Goal: Transaction & Acquisition: Subscribe to service/newsletter

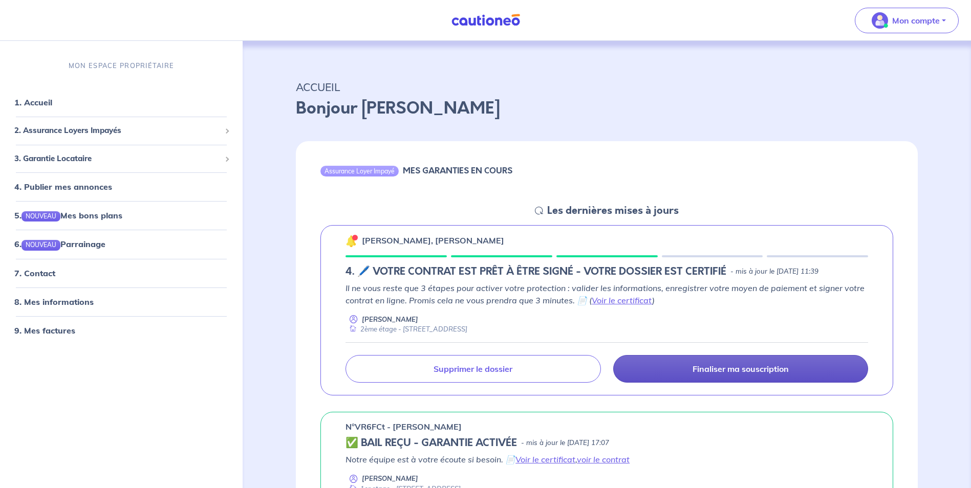
click at [724, 371] on p "Finaliser ma souscription" at bounding box center [741, 369] width 96 height 10
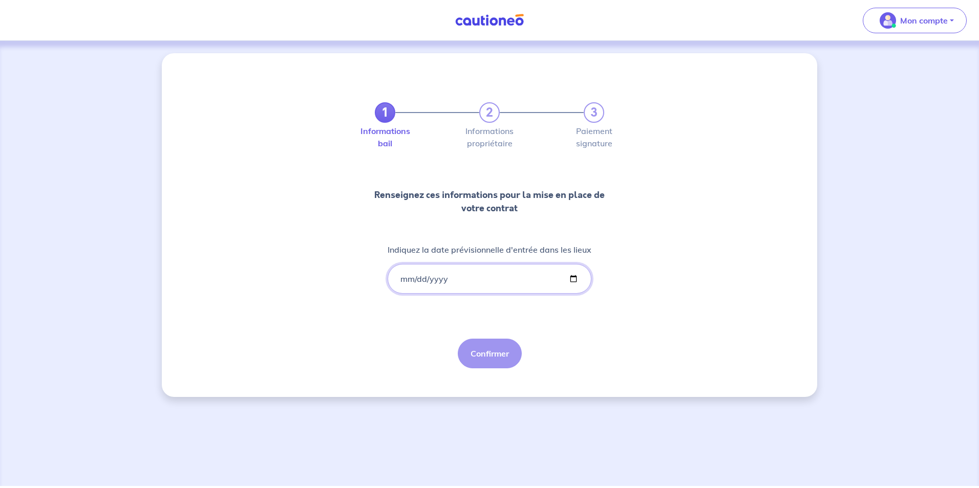
click at [460, 276] on input "Indiquez la date prévisionnelle d'entrée dans les lieux" at bounding box center [490, 279] width 204 height 30
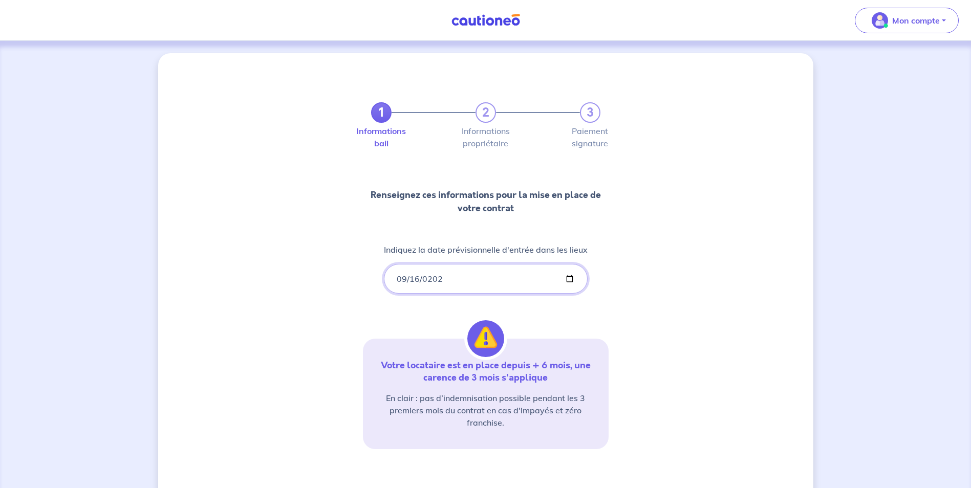
type input "[DATE]"
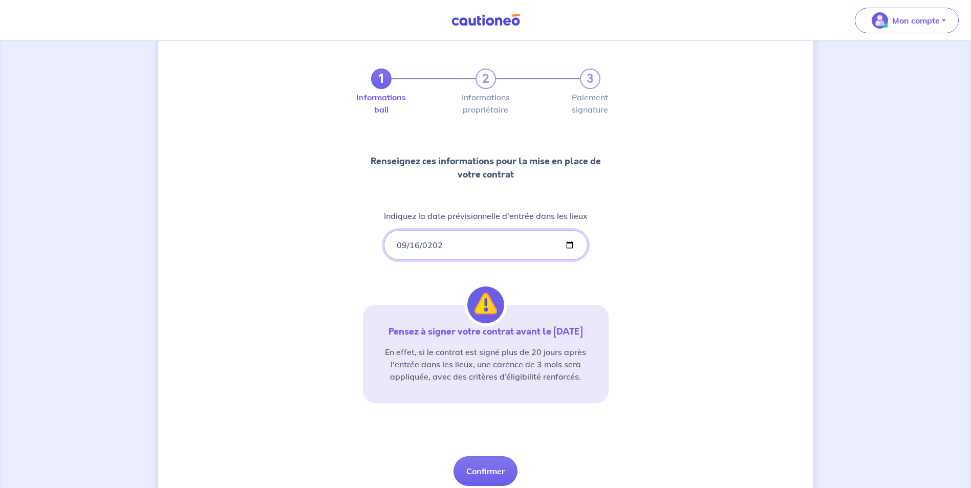
scroll to position [73, 0]
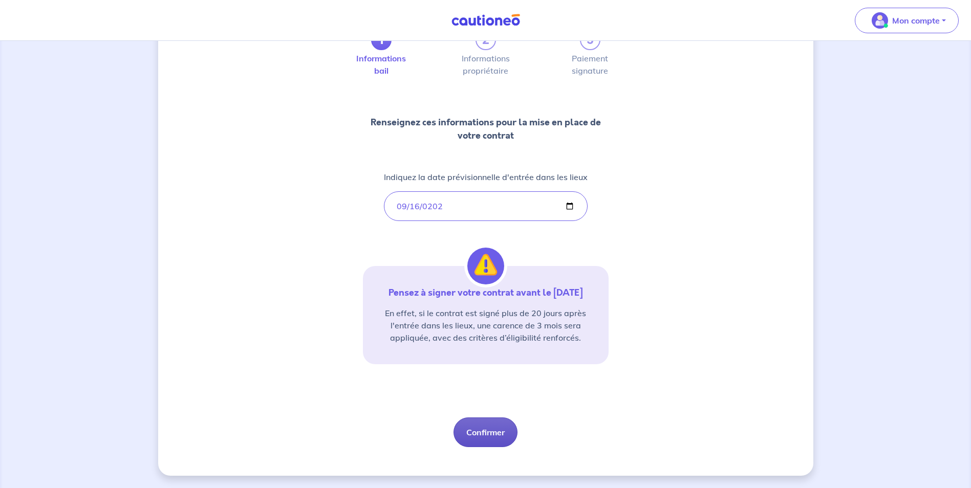
click at [481, 434] on button "Confirmer" at bounding box center [486, 433] width 64 height 30
select select "FR"
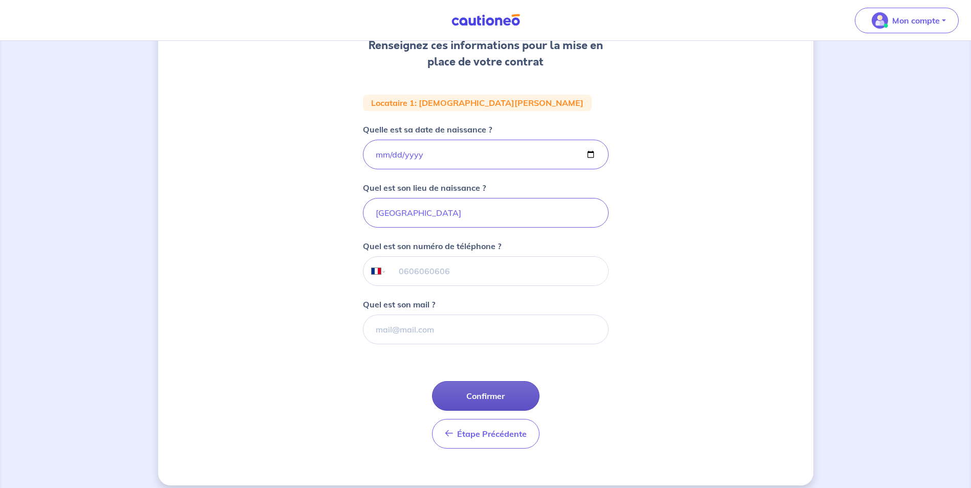
scroll to position [154, 0]
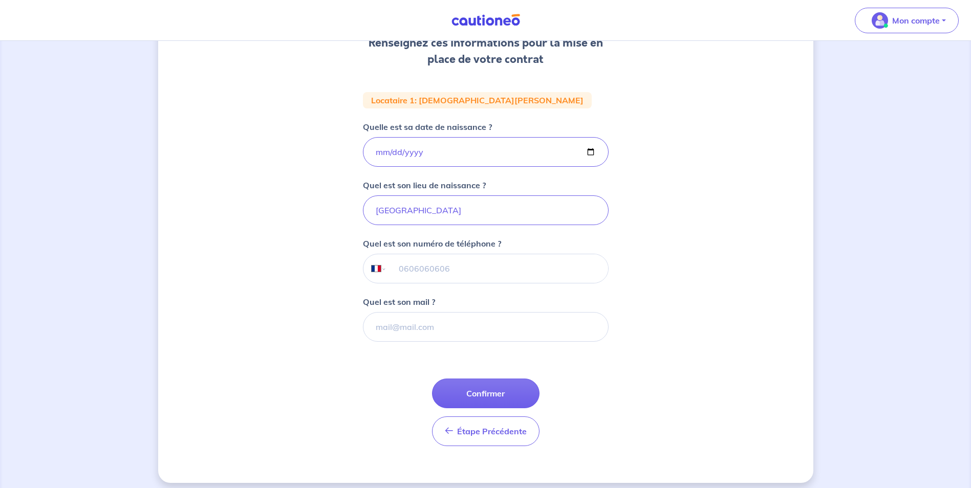
click at [447, 263] on input "tel" at bounding box center [497, 268] width 221 height 29
type input "0"
type input "06 62 32 84 09"
click at [430, 323] on input "Quel est son mail ?" at bounding box center [486, 327] width 246 height 30
drag, startPoint x: 377, startPoint y: 327, endPoint x: 488, endPoint y: 335, distance: 112.0
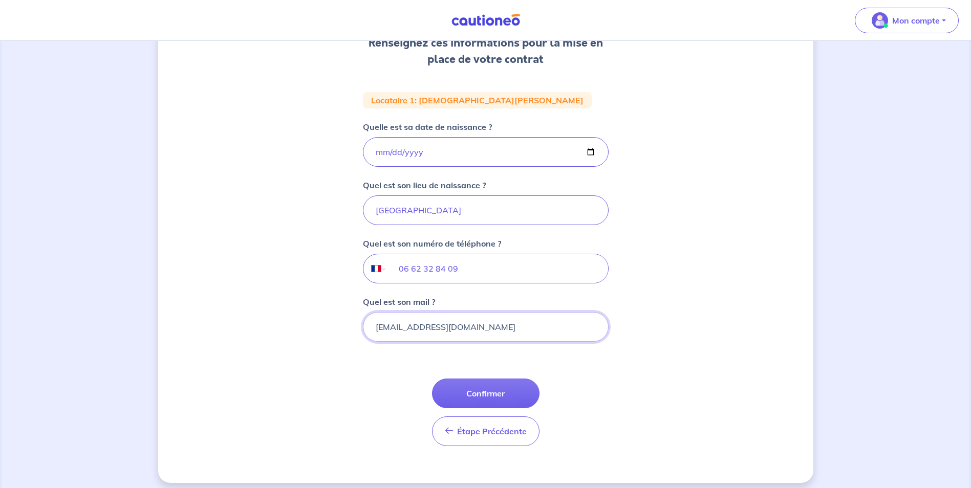
click at [488, 335] on input "[EMAIL_ADDRESS][DOMAIN_NAME]" at bounding box center [486, 327] width 246 height 30
type input "[EMAIL_ADDRESS][DOMAIN_NAME]"
click at [481, 394] on button "Confirmer" at bounding box center [486, 394] width 108 height 30
select select "FR"
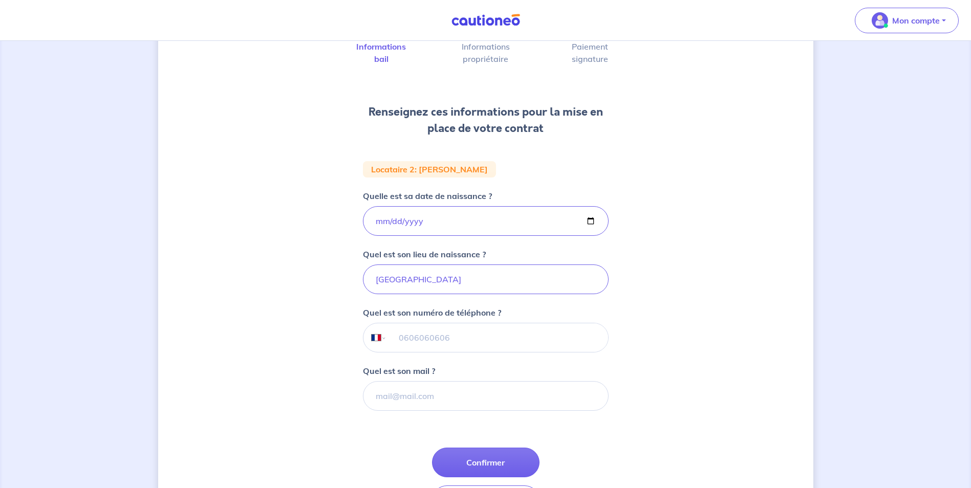
scroll to position [102, 0]
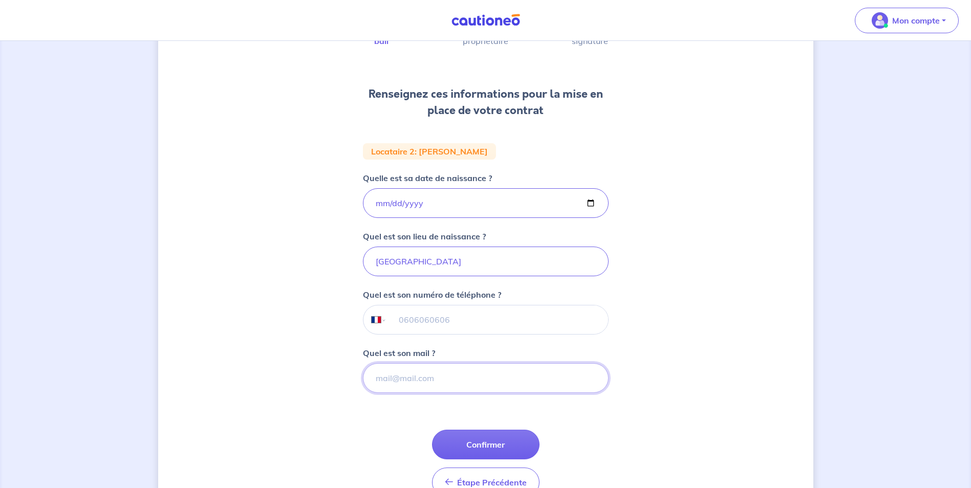
click at [443, 380] on input "Quel est son mail ?" at bounding box center [486, 379] width 246 height 30
type input "[EMAIL_ADDRESS][DOMAIN_NAME]"
type input "06 62 32 84 09"
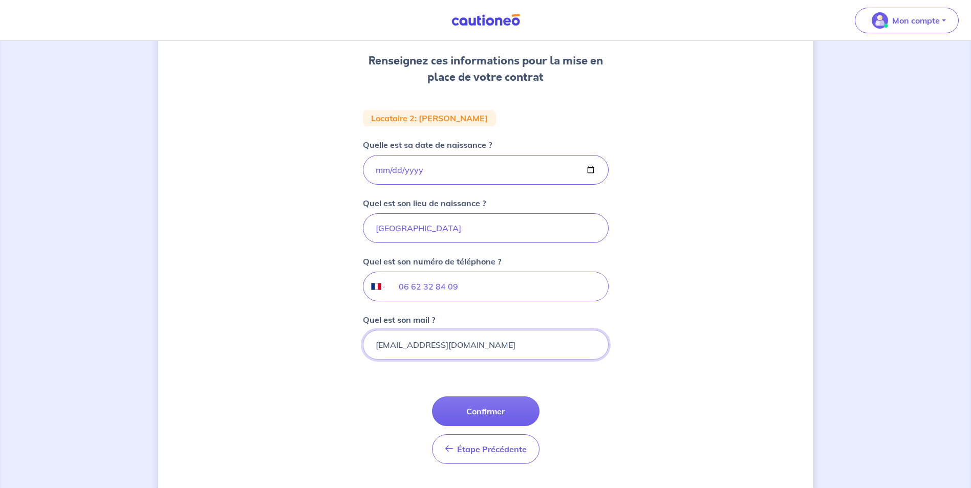
scroll to position [154, 0]
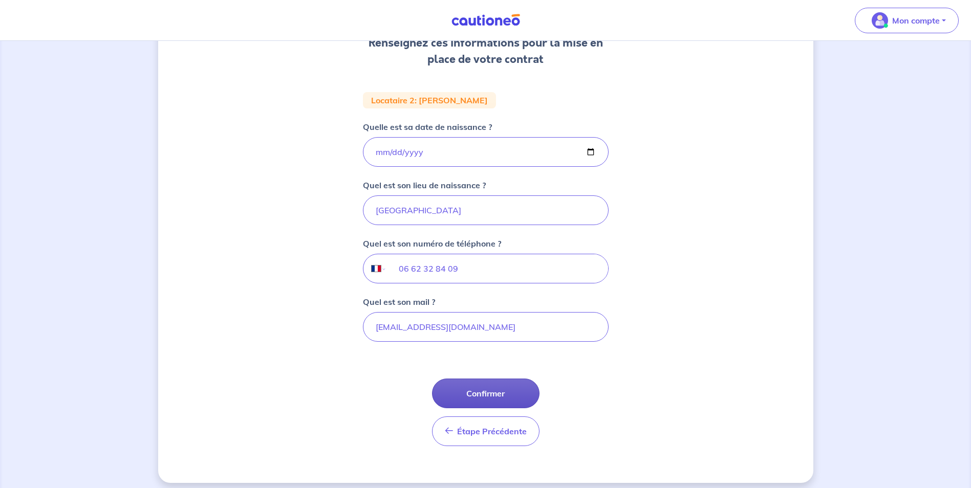
click at [488, 391] on button "Confirmer" at bounding box center [486, 394] width 108 height 30
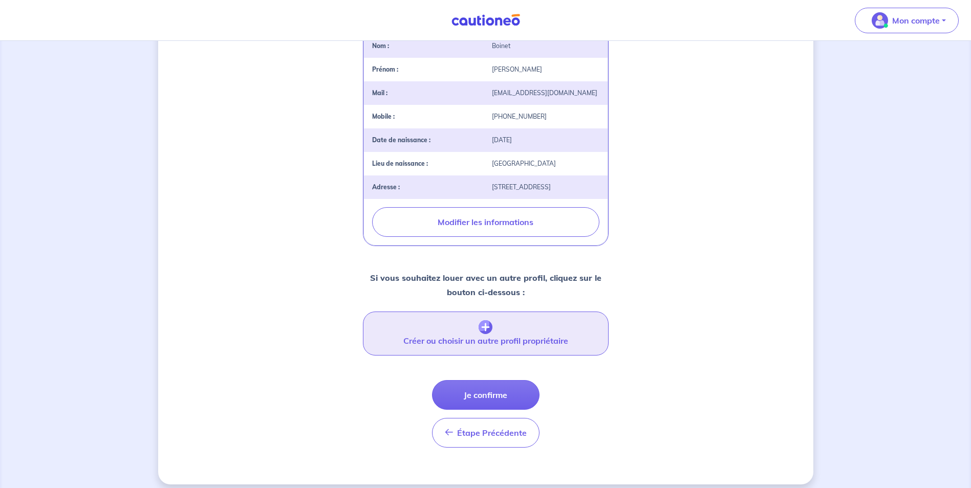
scroll to position [256, 0]
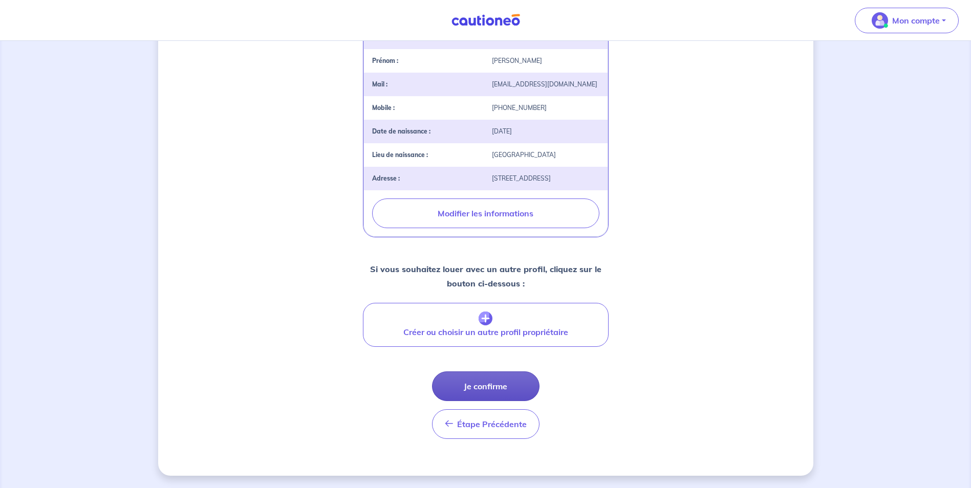
click at [490, 390] on button "Je confirme" at bounding box center [486, 387] width 108 height 30
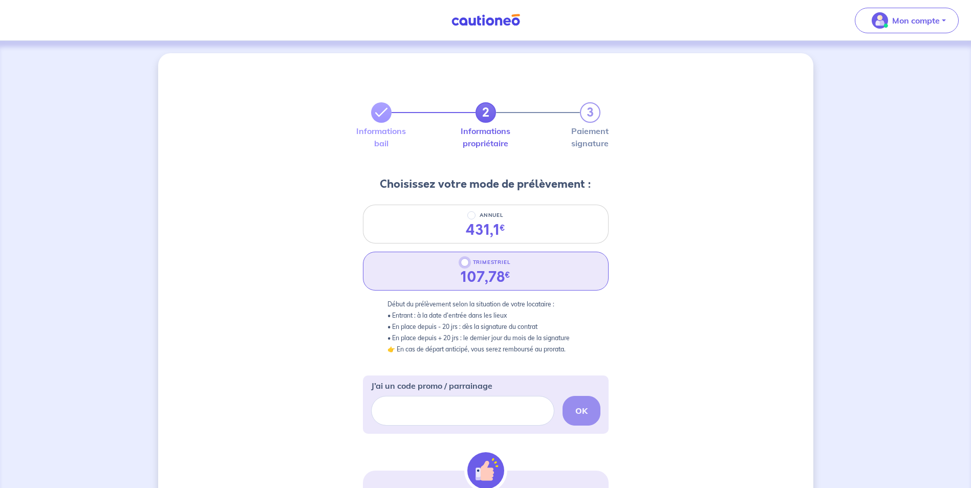
click at [465, 265] on input "TRIMESTRIEL" at bounding box center [465, 263] width 8 height 8
radio input "true"
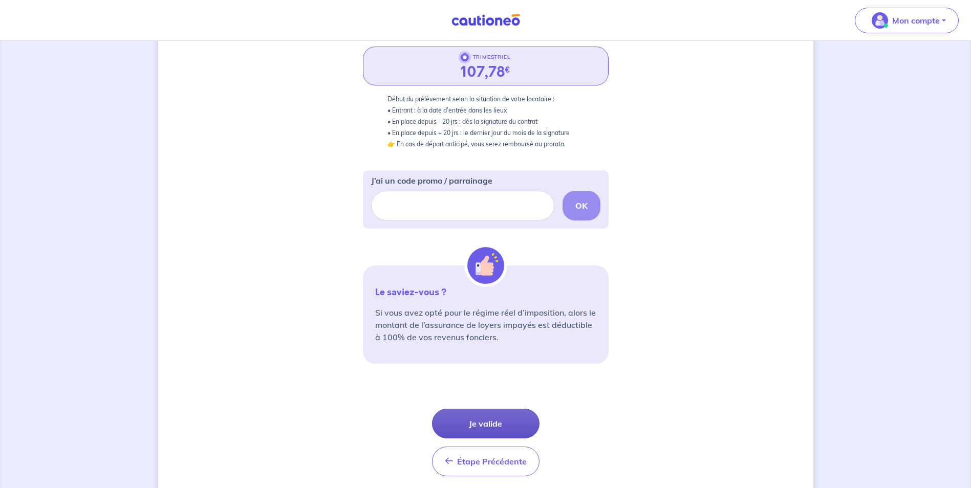
scroll to position [243, 0]
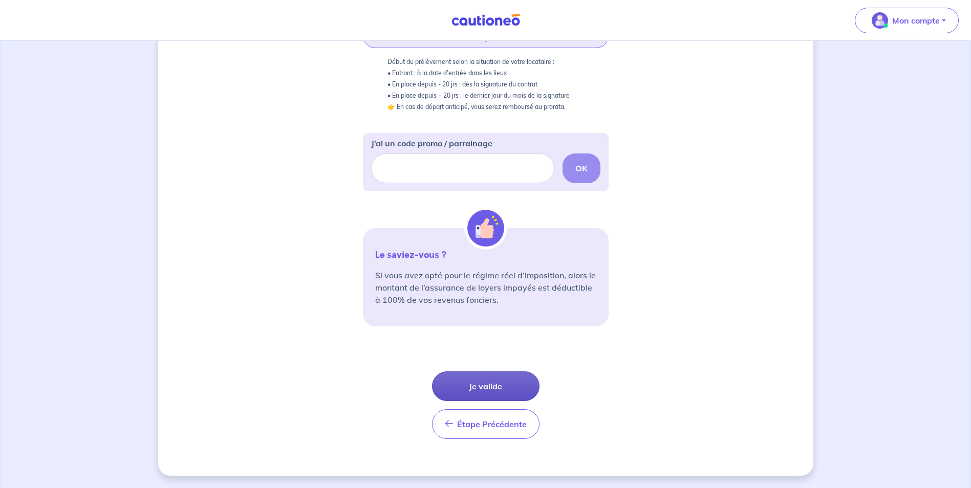
click at [487, 387] on button "Je valide" at bounding box center [486, 387] width 108 height 30
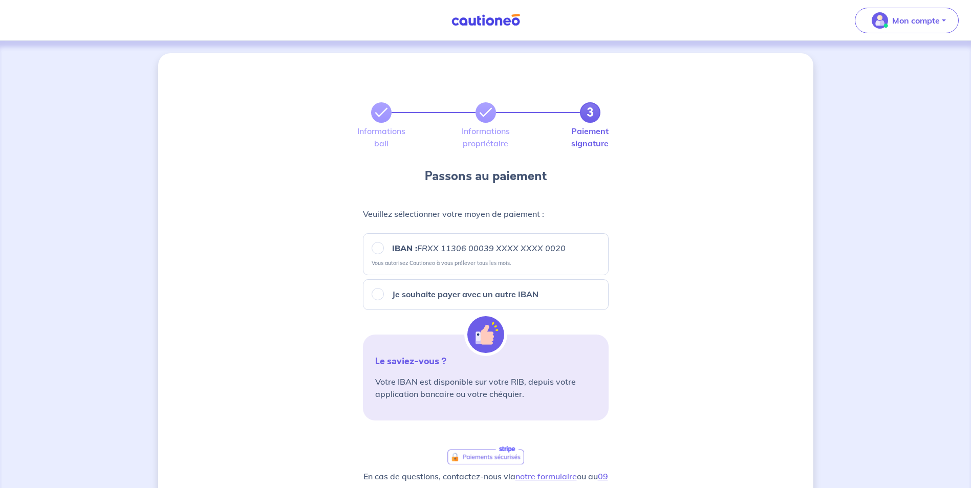
click at [378, 255] on small "Vous autorisez Cautioneo à vous prélever tous les mois." at bounding box center [486, 260] width 228 height 11
click at [378, 250] on input "IBAN : FRXX [FINANCIAL_ID] XXXX XXXX 0020" at bounding box center [378, 248] width 12 height 12
radio input "true"
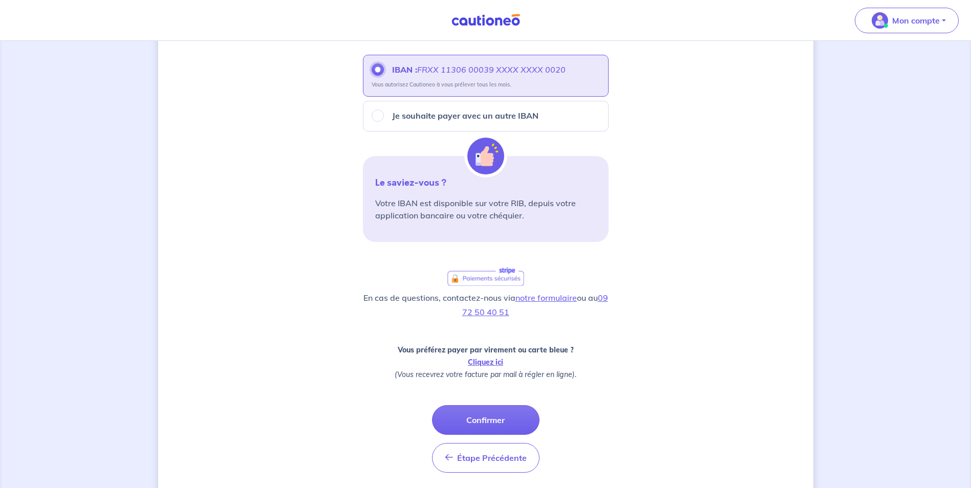
scroll to position [205, 0]
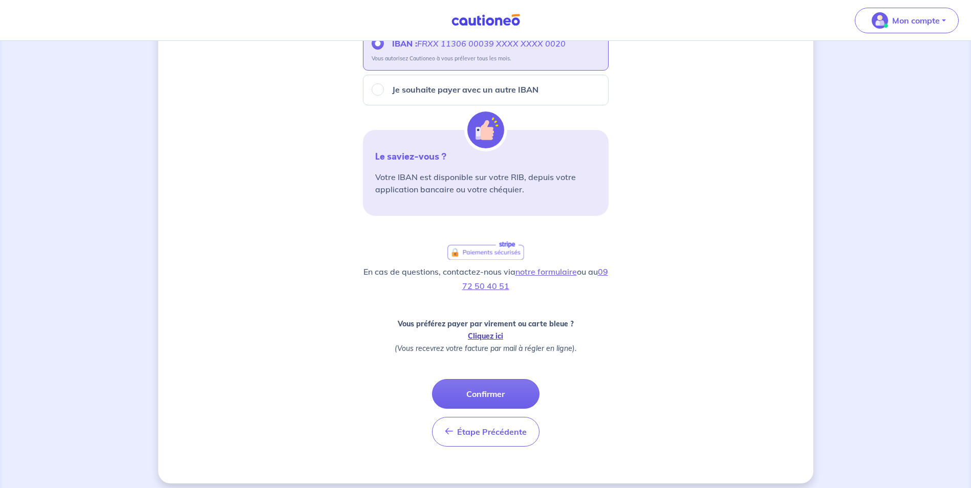
click at [488, 336] on link "Cliquez ici" at bounding box center [485, 336] width 35 height 9
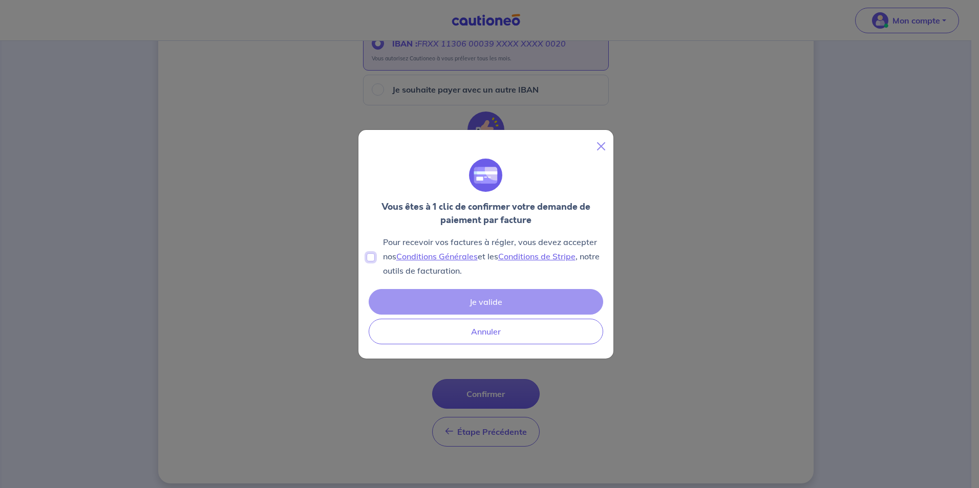
click at [369, 259] on input "Pour recevoir vos factures à régler, vous devez accepter nos Conditions Général…" at bounding box center [371, 257] width 8 height 8
checkbox input "true"
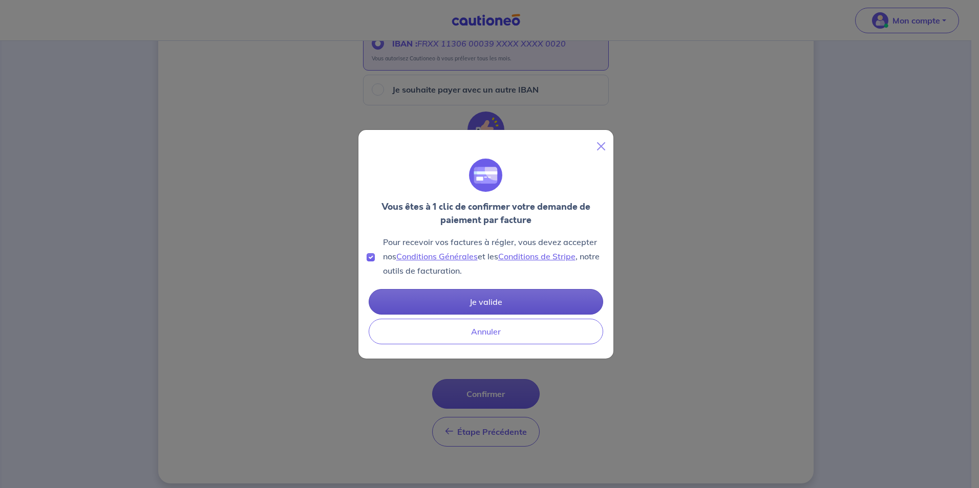
click at [485, 303] on button "Je valide" at bounding box center [486, 302] width 234 height 26
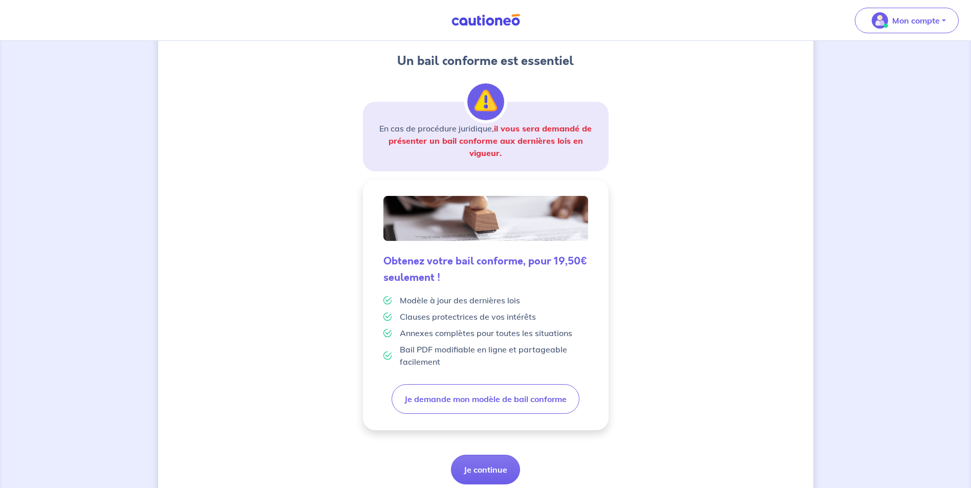
scroll to position [154, 0]
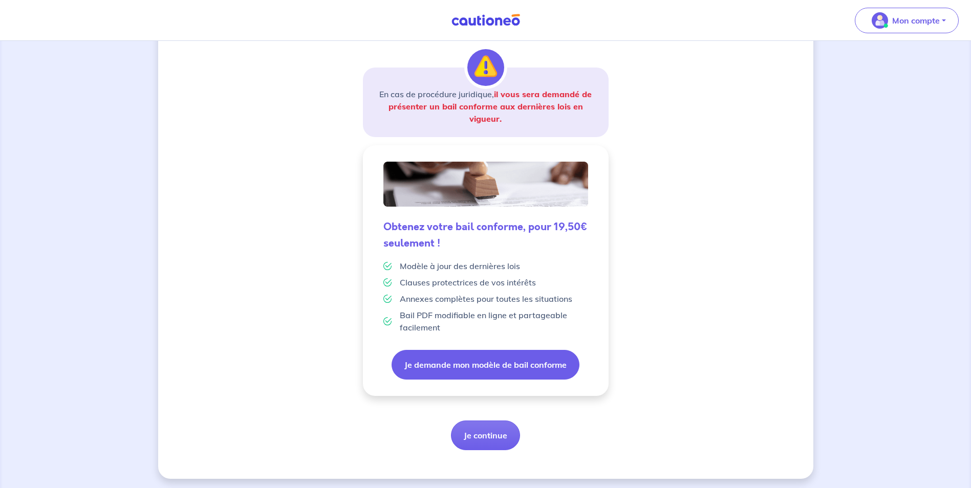
click at [486, 364] on button "Je demande mon modèle de bail conforme" at bounding box center [486, 365] width 188 height 30
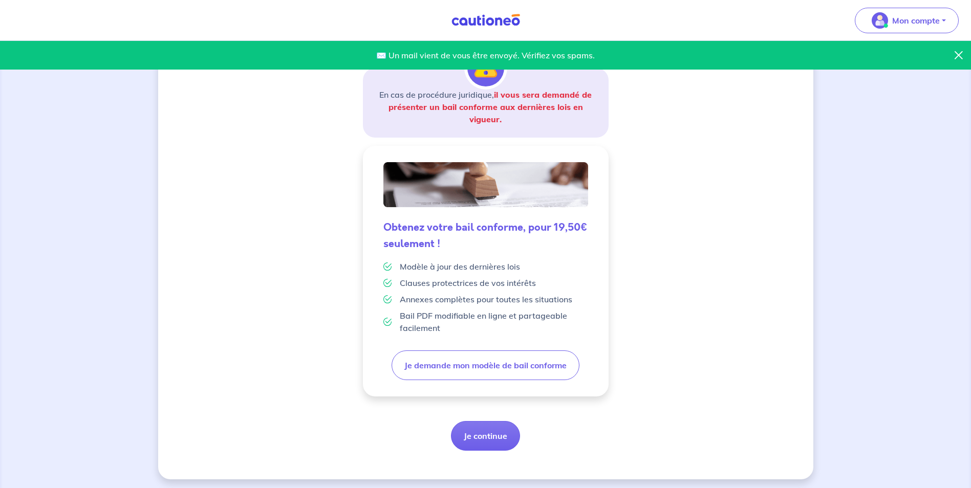
scroll to position [157, 0]
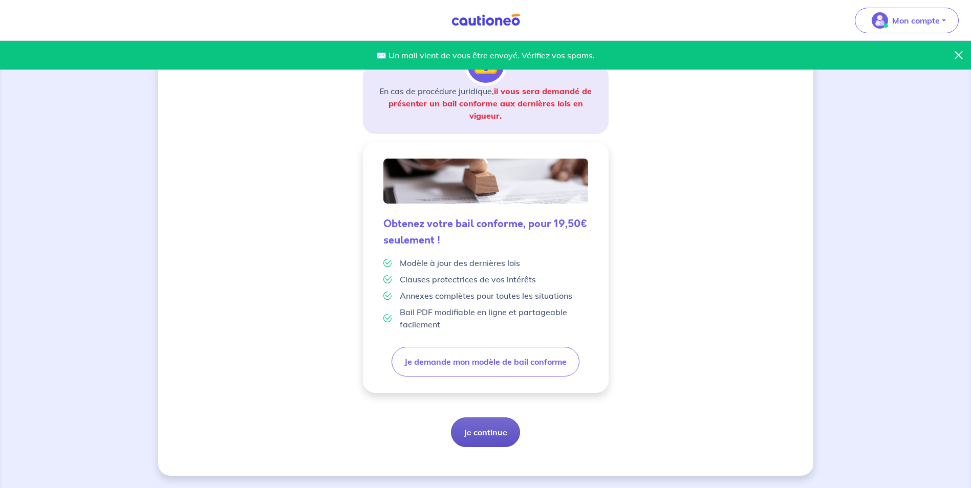
click at [494, 432] on button "Je continue" at bounding box center [485, 433] width 69 height 30
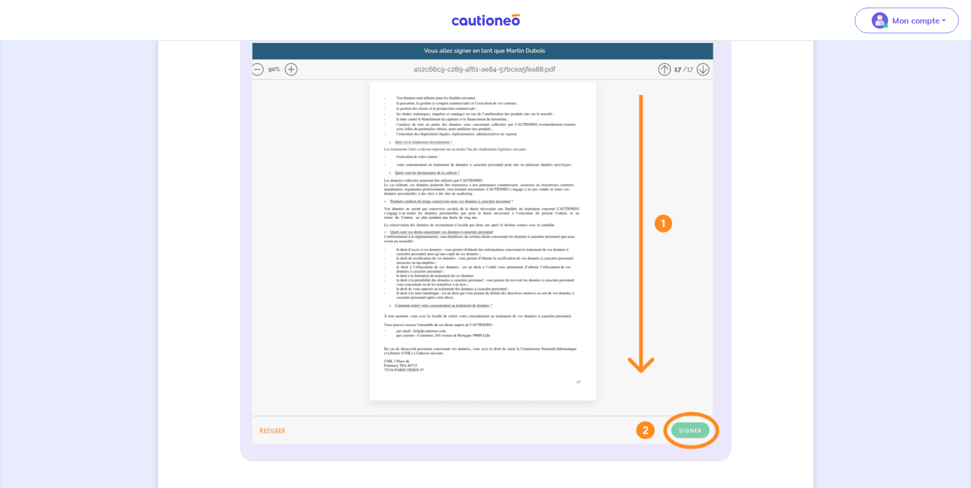
scroll to position [205, 0]
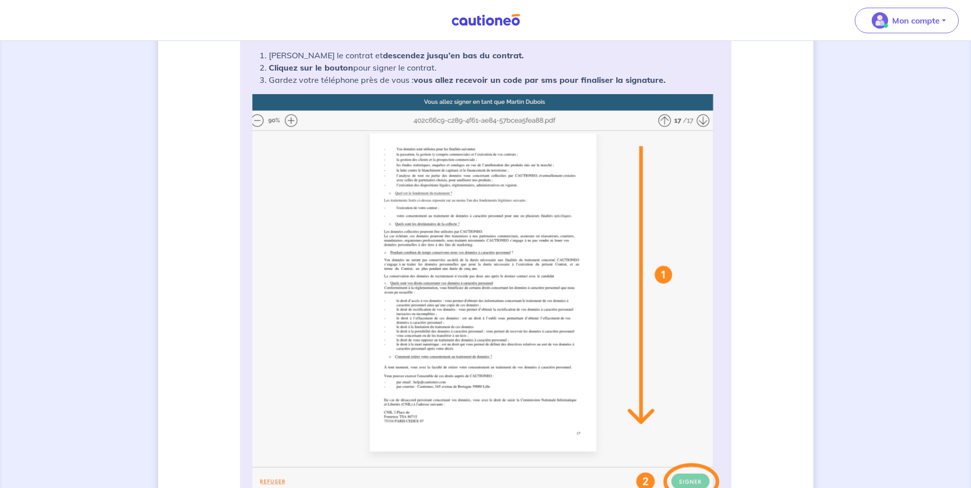
click at [290, 123] on img at bounding box center [485, 297] width 467 height 407
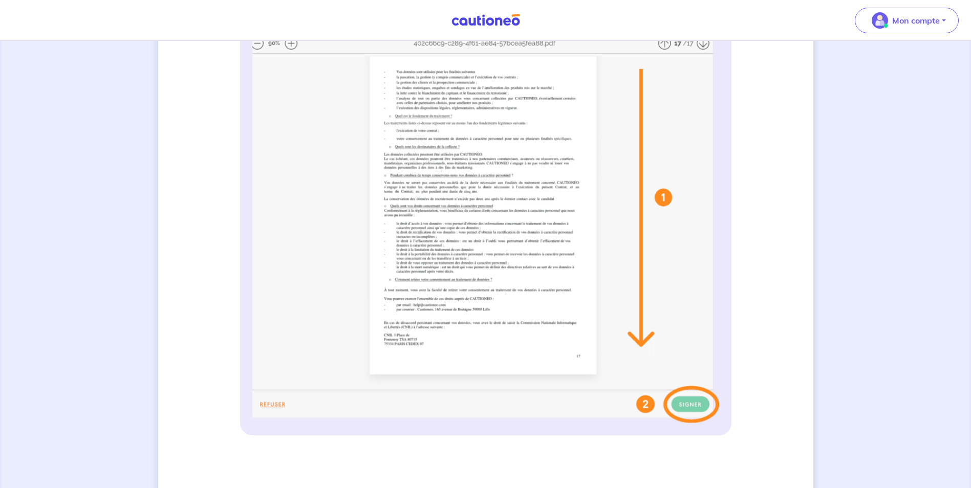
scroll to position [282, 0]
click at [664, 198] on img at bounding box center [485, 220] width 467 height 407
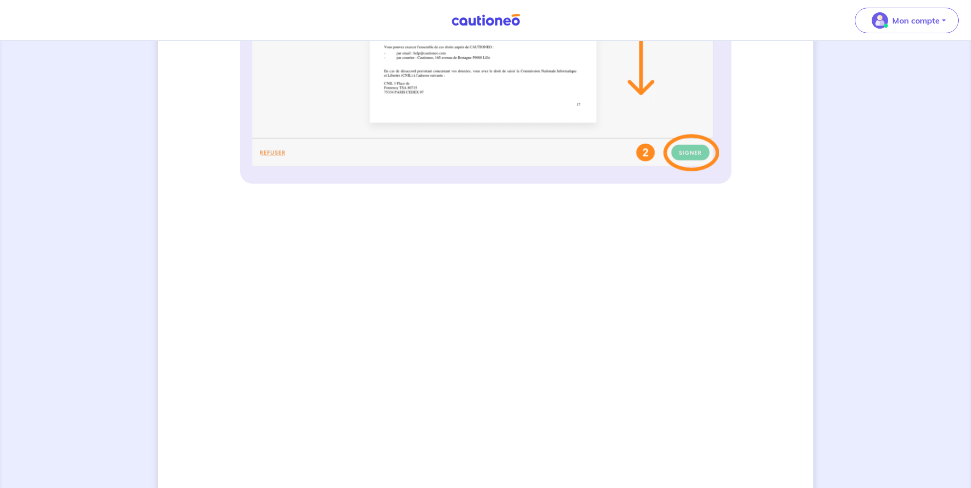
scroll to position [538, 0]
drag, startPoint x: 632, startPoint y: 180, endPoint x: 608, endPoint y: 114, distance: 70.1
drag, startPoint x: 754, startPoint y: 288, endPoint x: 752, endPoint y: 233, distance: 54.8
click at [752, 233] on div "3 Informations bail Informations propriétaire Paiement signature Signature de v…" at bounding box center [485, 124] width 655 height 1216
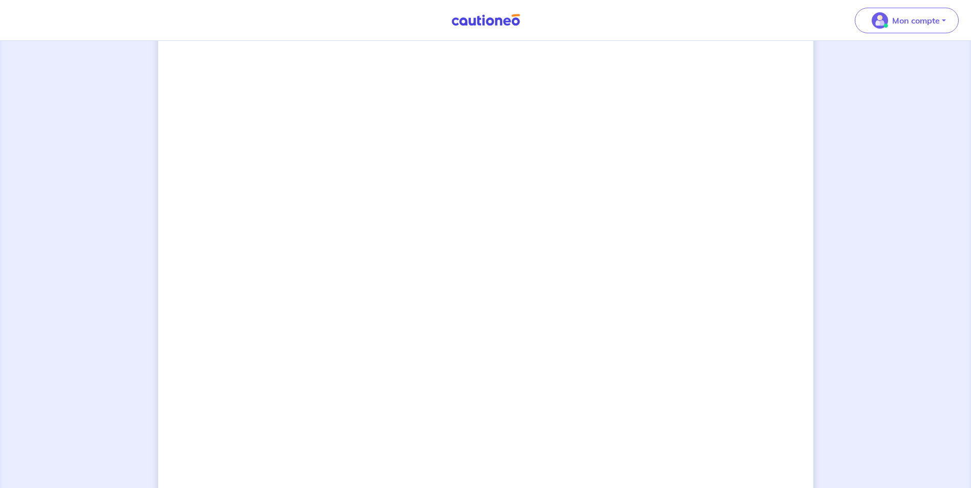
scroll to position [742, 0]
